Goal: Obtain resource: Download file/media

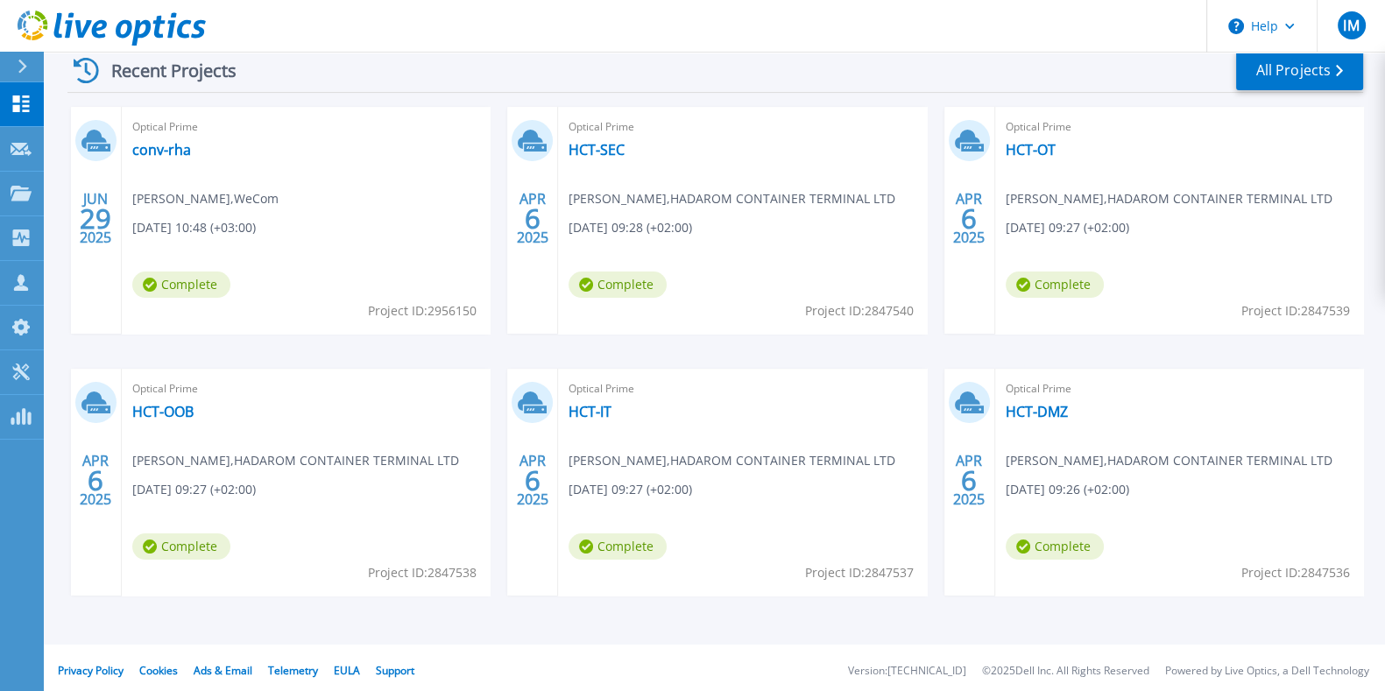
scroll to position [353, 0]
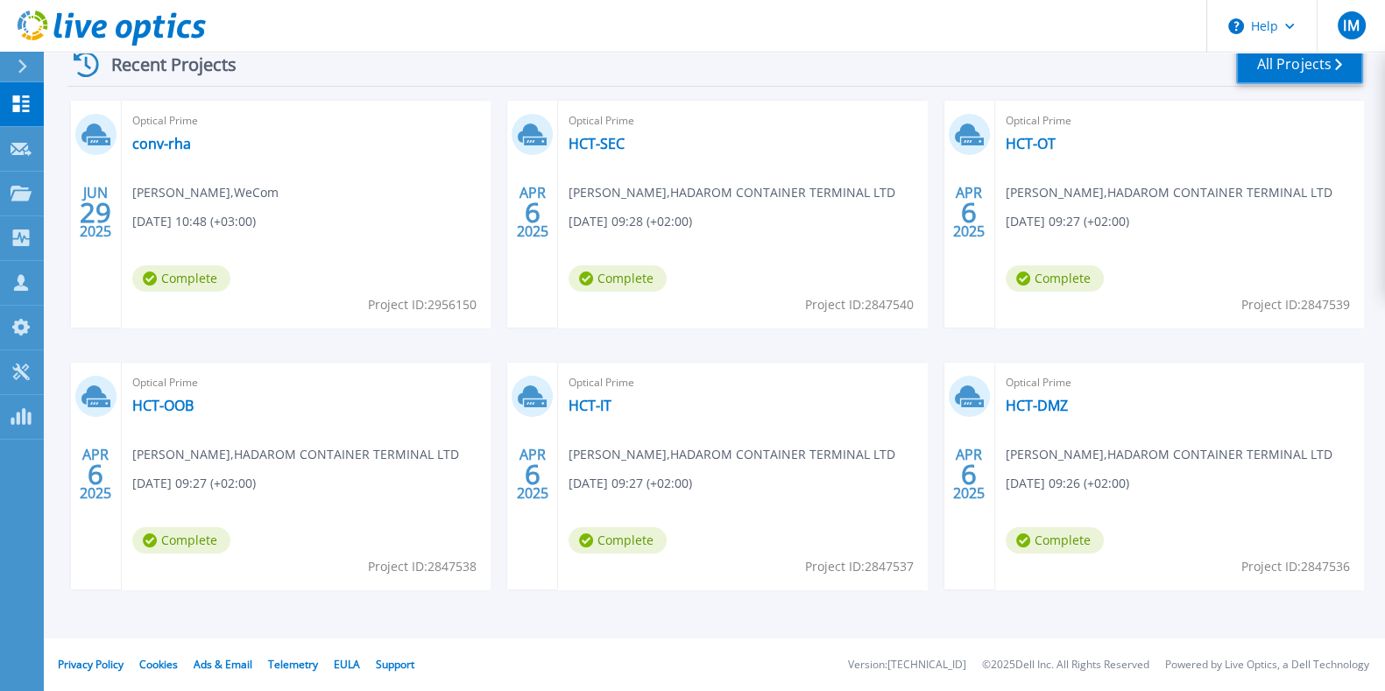
click at [1270, 67] on link "All Projects" at bounding box center [1299, 64] width 127 height 39
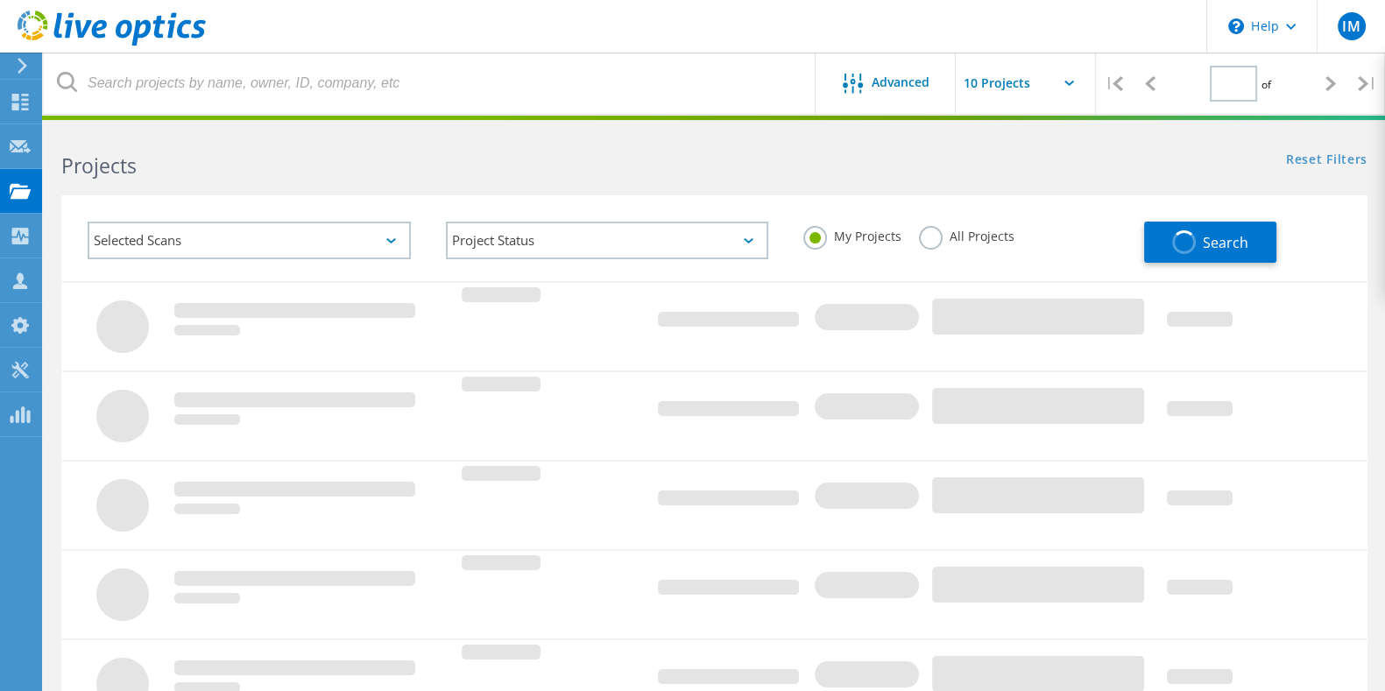
type input "1"
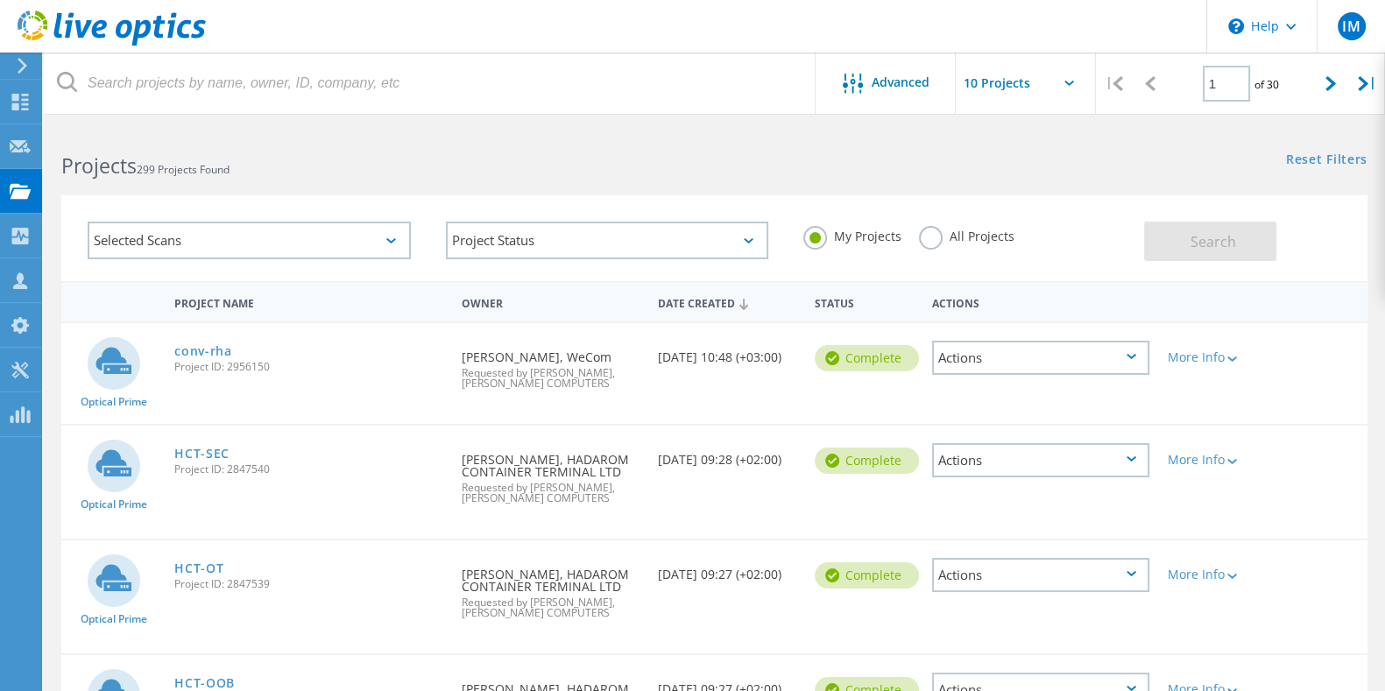
click at [1006, 97] on input "text" at bounding box center [1043, 83] width 175 height 61
click at [1034, 222] on div "Show 40 Projects" at bounding box center [1042, 215] width 173 height 29
type input "Show 40 Projects"
click at [784, 184] on div "Selected Scans Project Status In Progress Complete Published Anonymous Archived…" at bounding box center [714, 227] width 1341 height 108
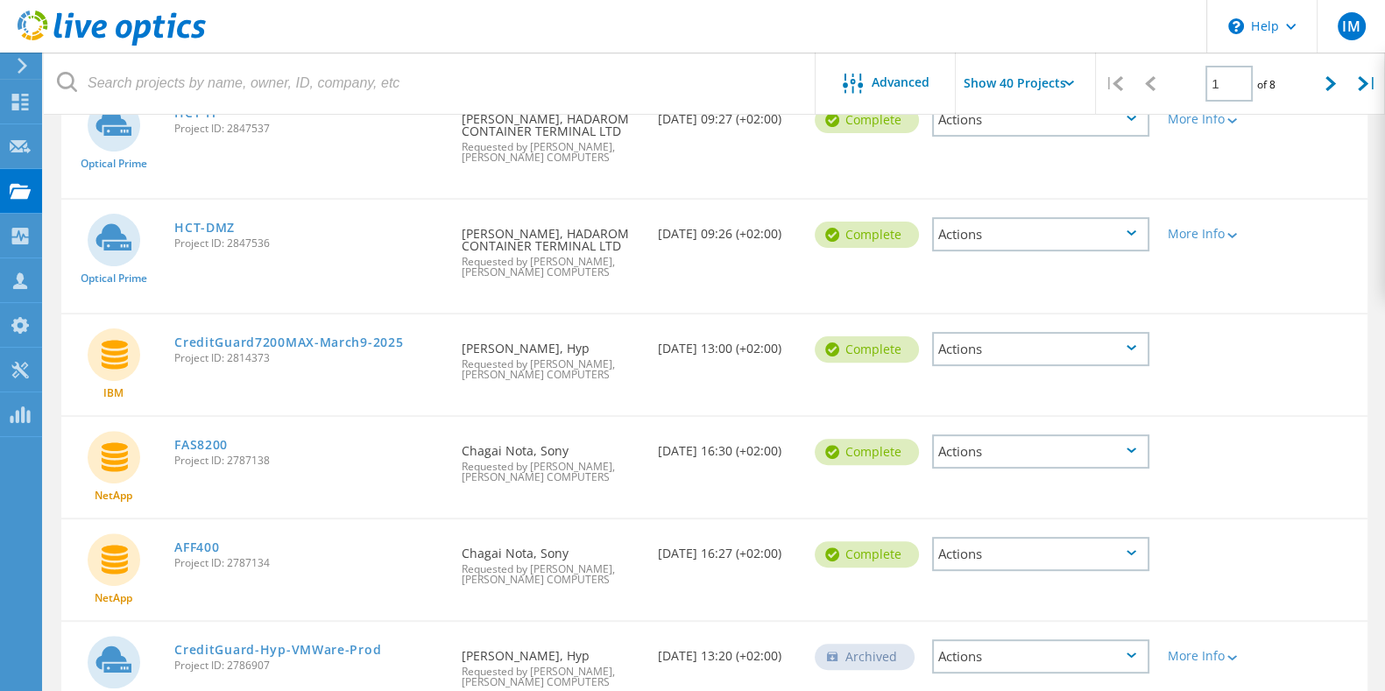
click at [571, 367] on span "Requested by Itamar Musafir, CHAYON COMPUTERS" at bounding box center [551, 369] width 179 height 21
click at [503, 359] on span "Requested by Itamar Musafir, CHAYON COMPUTERS" at bounding box center [551, 369] width 179 height 21
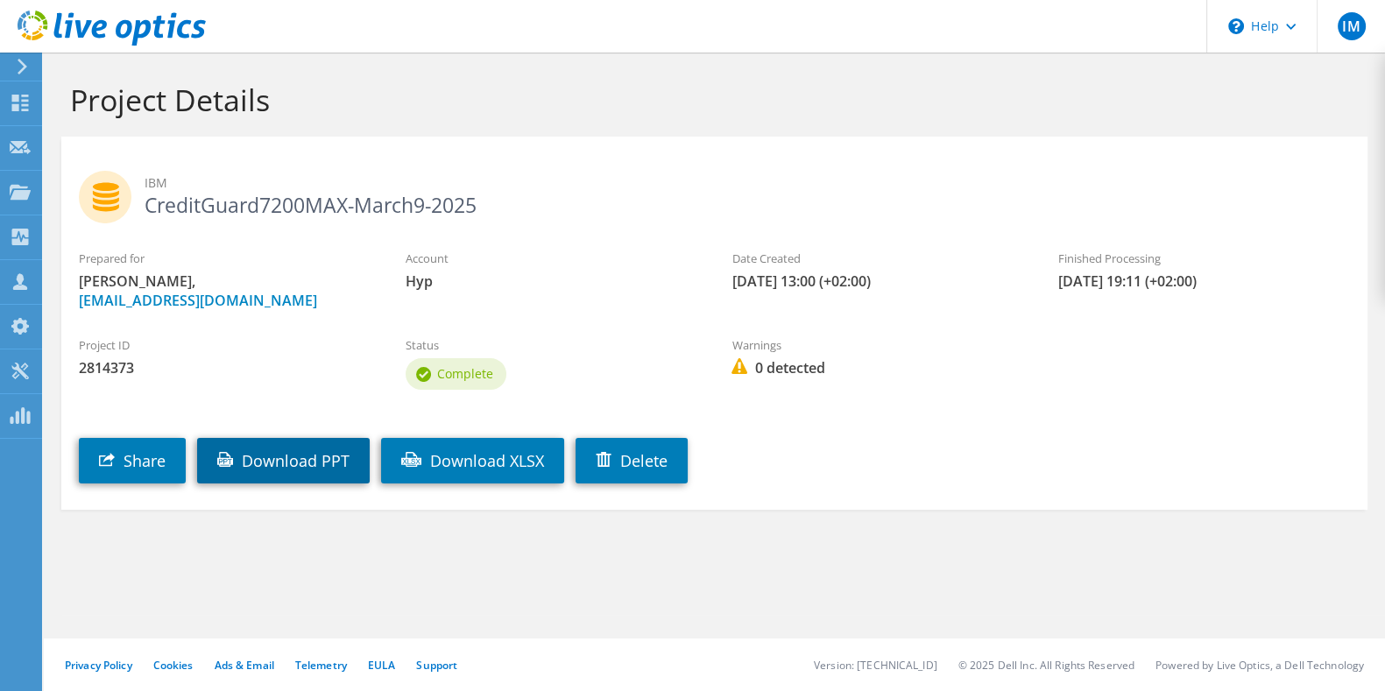
click at [313, 466] on link "Download PPT" at bounding box center [283, 461] width 173 height 46
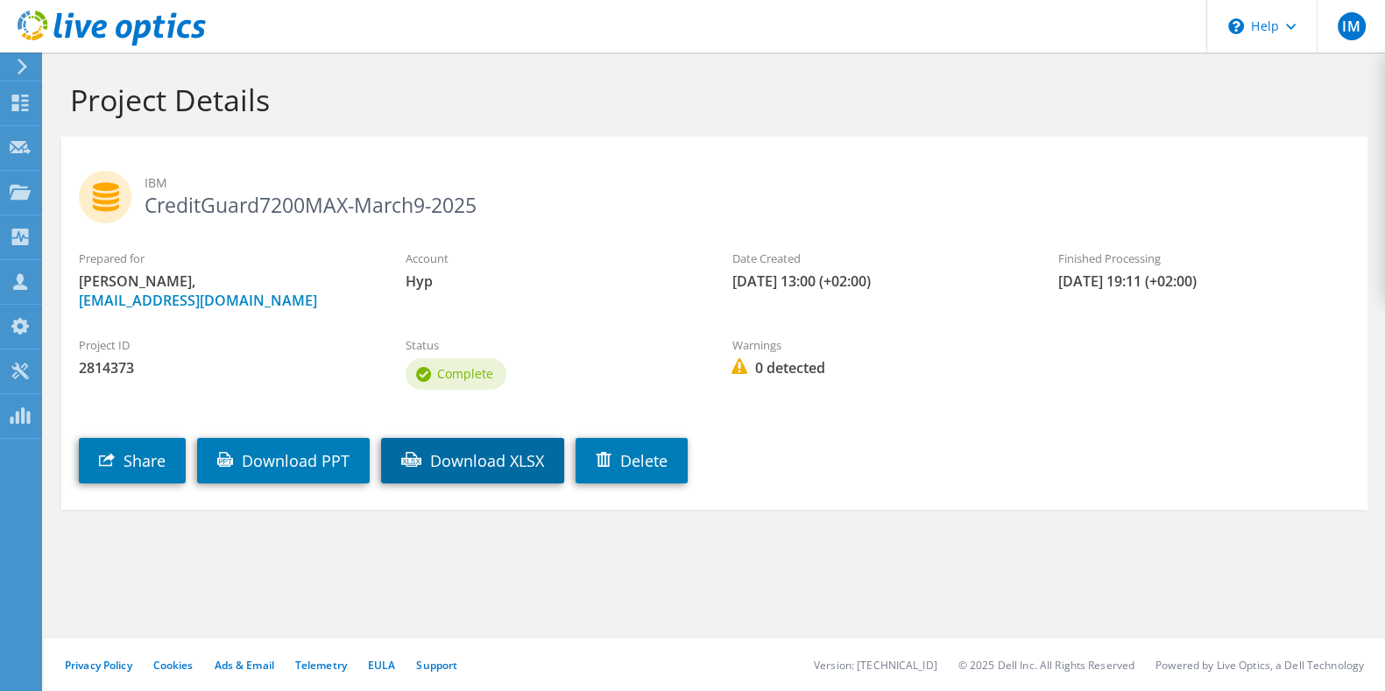
click at [492, 462] on link "Download XLSX" at bounding box center [472, 461] width 183 height 46
